Goal: Task Accomplishment & Management: Complete application form

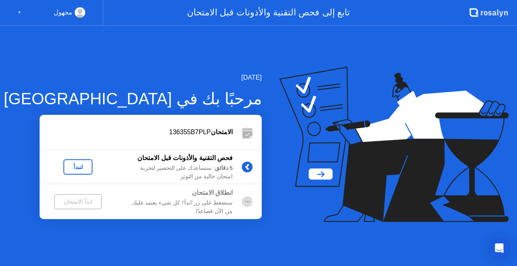
click at [84, 167] on div "لنبدأ" at bounding box center [78, 167] width 23 height 6
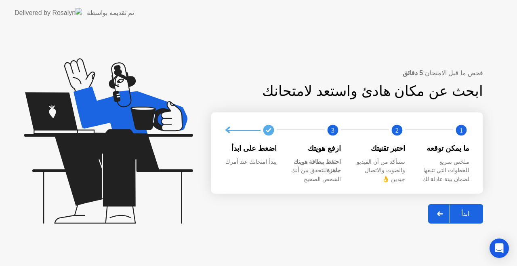
click at [438, 213] on div at bounding box center [439, 213] width 19 height 19
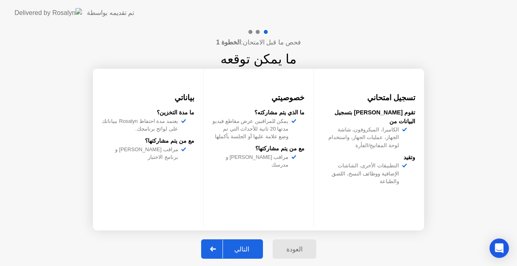
click at [216, 246] on icon at bounding box center [213, 248] width 6 height 5
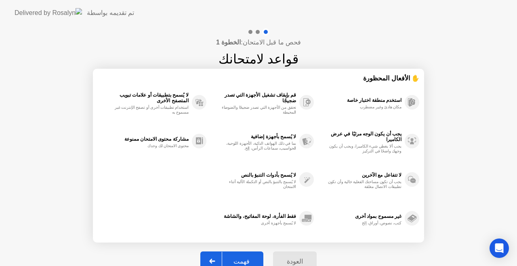
click at [215, 257] on div at bounding box center [212, 261] width 19 height 19
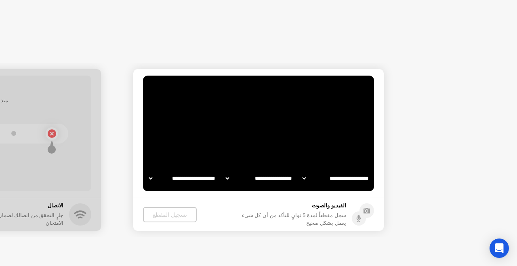
select select "**********"
select select "*******"
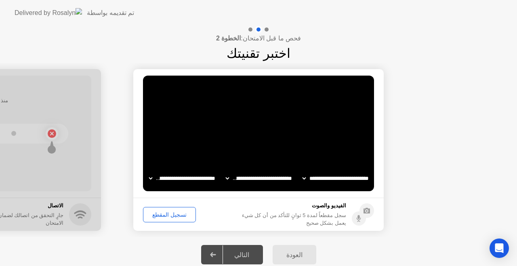
click at [174, 209] on button "تسجيل المقطع" at bounding box center [169, 214] width 53 height 15
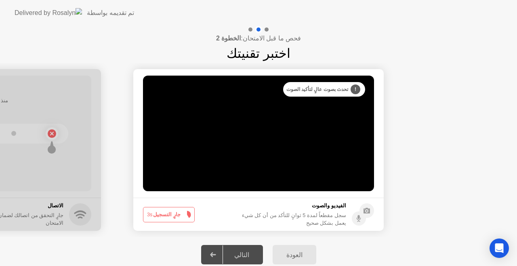
click at [174, 209] on button "جارٍ التسجيل 3s" at bounding box center [169, 214] width 52 height 15
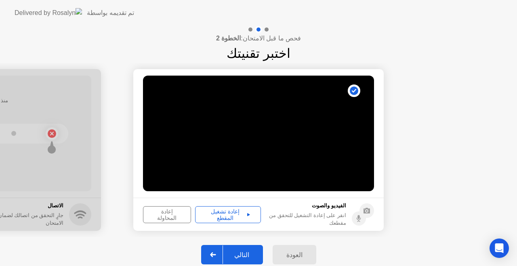
click at [226, 210] on div "إعادة تشغيل المقطع" at bounding box center [228, 214] width 60 height 13
click at [166, 215] on div "إعادة المحاولة" at bounding box center [167, 214] width 42 height 13
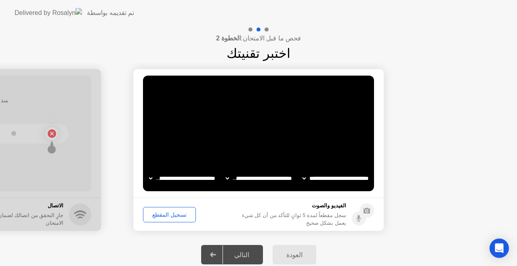
click at [169, 212] on div "تسجيل المقطع" at bounding box center [169, 214] width 47 height 6
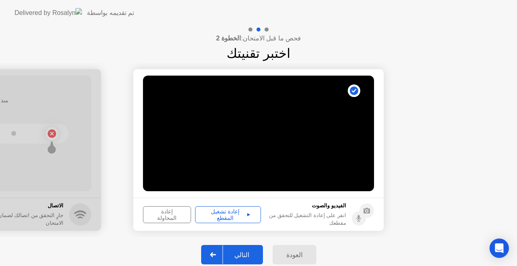
click at [216, 255] on icon at bounding box center [213, 254] width 6 height 5
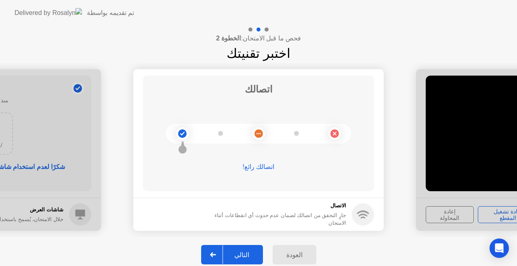
click at [216, 255] on icon at bounding box center [213, 254] width 6 height 5
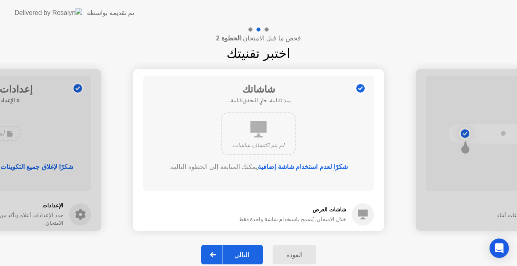
click at [216, 250] on div at bounding box center [212, 254] width 19 height 19
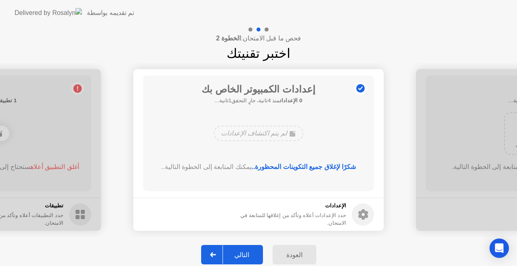
click at [216, 253] on icon at bounding box center [213, 254] width 6 height 5
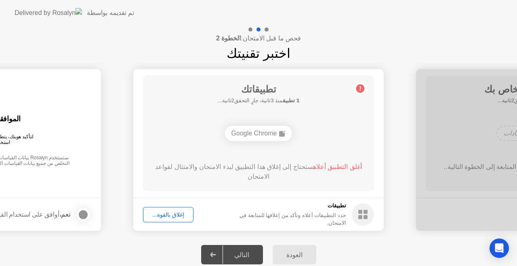
click at [164, 209] on button "إغلاق بالقوة..." at bounding box center [168, 214] width 50 height 15
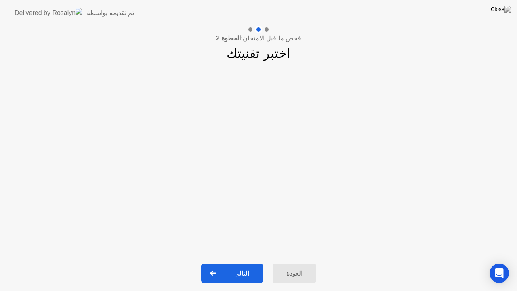
click at [214, 265] on icon at bounding box center [213, 273] width 6 height 5
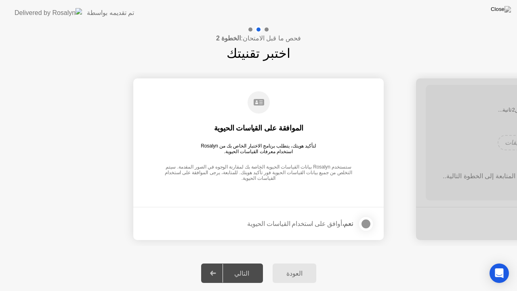
click at [366, 224] on div at bounding box center [366, 224] width 10 height 10
click at [215, 265] on icon at bounding box center [213, 273] width 6 height 5
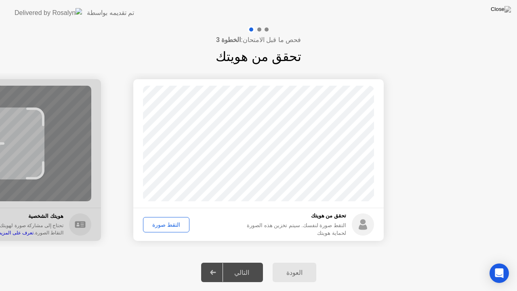
click at [166, 224] on div "التقط صورة" at bounding box center [166, 224] width 41 height 6
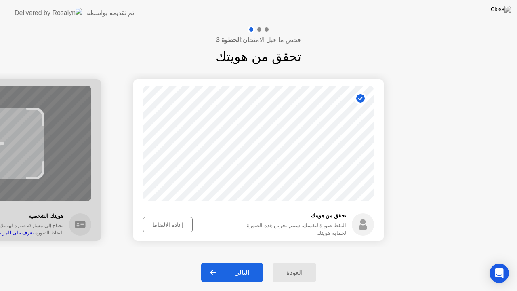
click at [216, 265] on icon at bounding box center [213, 272] width 6 height 5
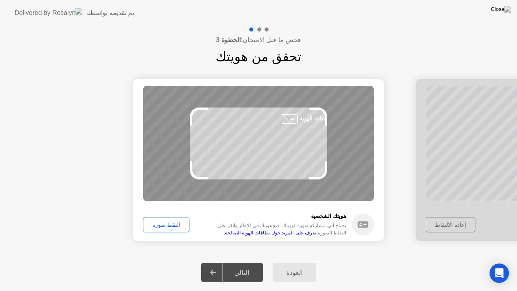
click at [162, 224] on div "التقط صورة" at bounding box center [166, 224] width 41 height 6
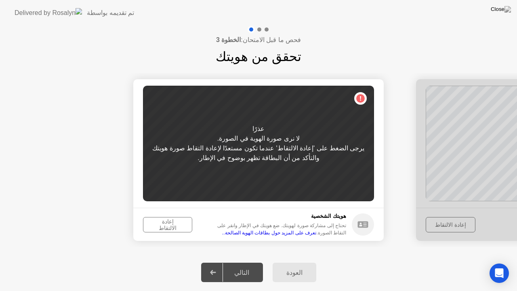
click at [160, 225] on div "إعادة الالتقاط" at bounding box center [168, 224] width 44 height 13
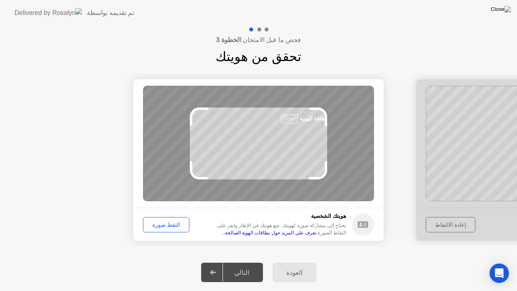
click at [161, 223] on div "التقط صورة" at bounding box center [166, 224] width 41 height 6
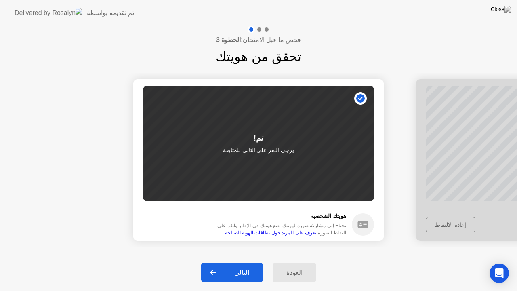
click at [216, 265] on icon at bounding box center [213, 272] width 6 height 5
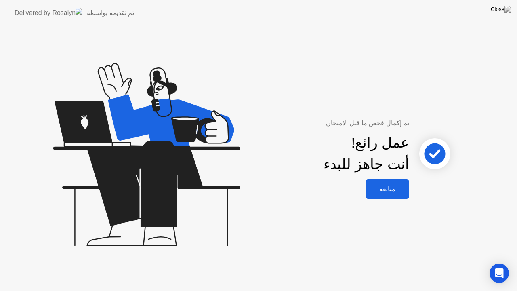
click at [393, 185] on div "متابعة" at bounding box center [387, 189] width 39 height 8
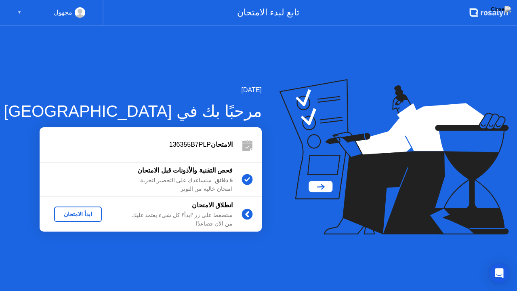
click at [84, 216] on div "ابدأ الامتحان" at bounding box center [77, 214] width 41 height 6
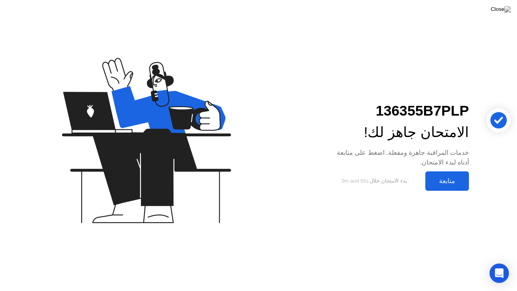
click at [443, 181] on div "متابعة" at bounding box center [447, 181] width 39 height 8
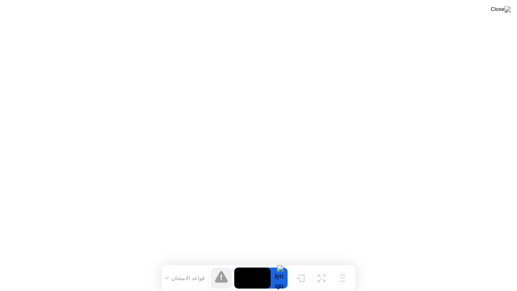
click at [190, 265] on button "قواعد الامتحان" at bounding box center [184, 277] width 45 height 7
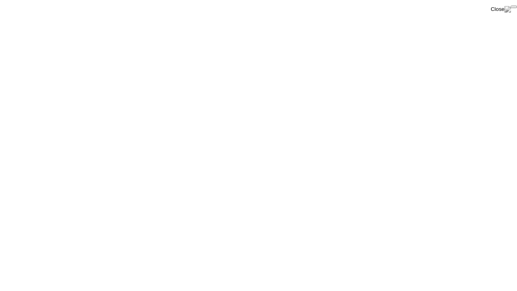
click div "End Proctoring Session"
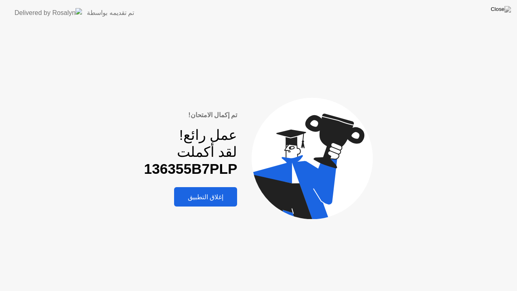
click at [219, 193] on div "إغلاق التطبيق" at bounding box center [205, 197] width 58 height 8
